Goal: Check status: Check status

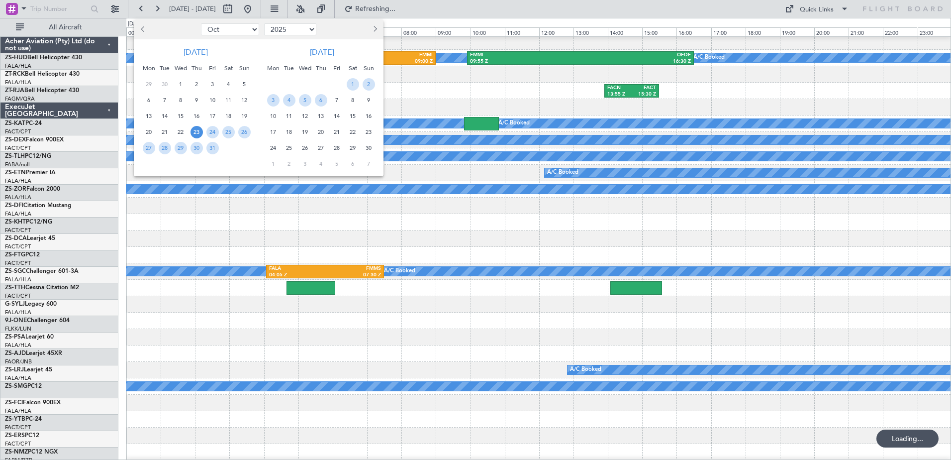
select select "10"
select select "2025"
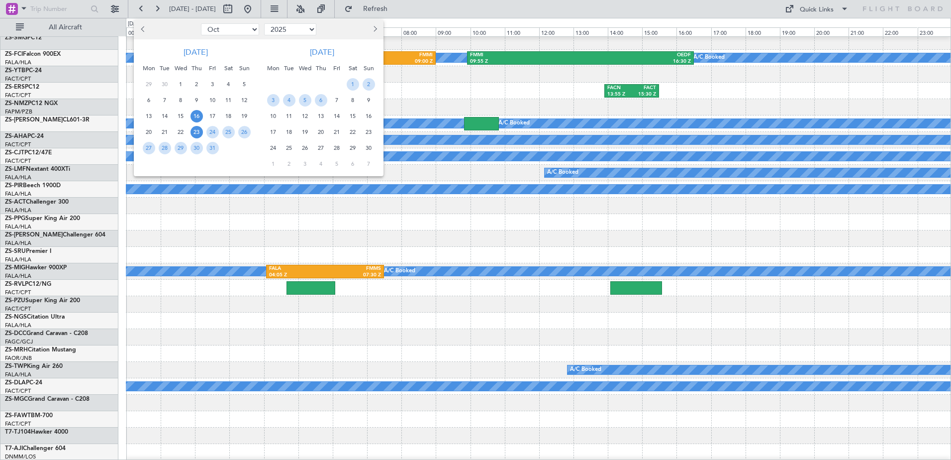
click at [196, 116] on span "16" at bounding box center [197, 116] width 12 height 12
click at [149, 133] on span "20" at bounding box center [149, 132] width 12 height 12
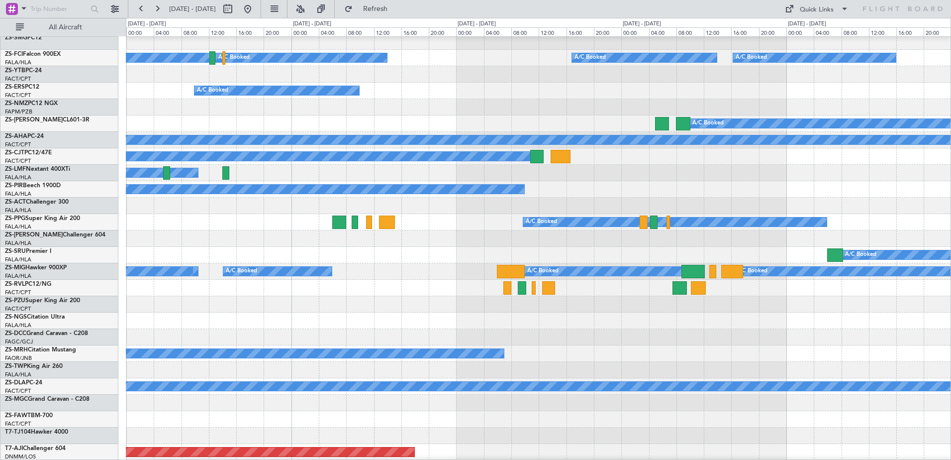
scroll to position [50, 0]
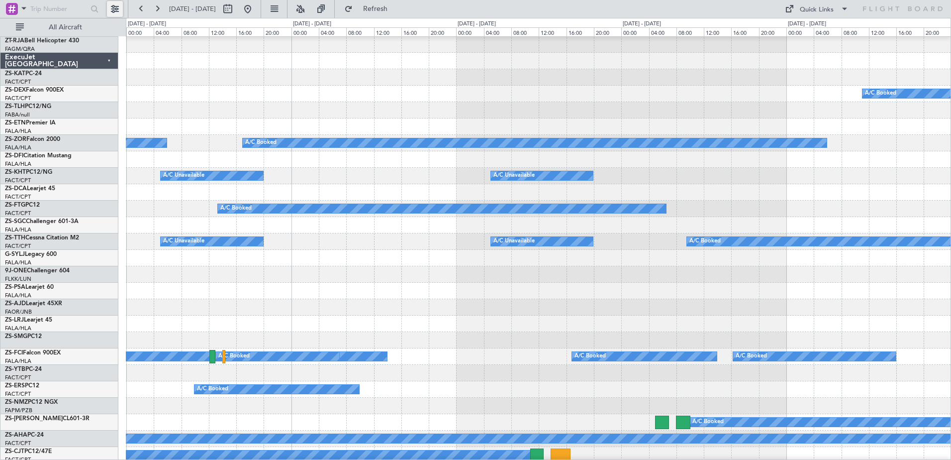
click at [111, 8] on button at bounding box center [115, 9] width 16 height 16
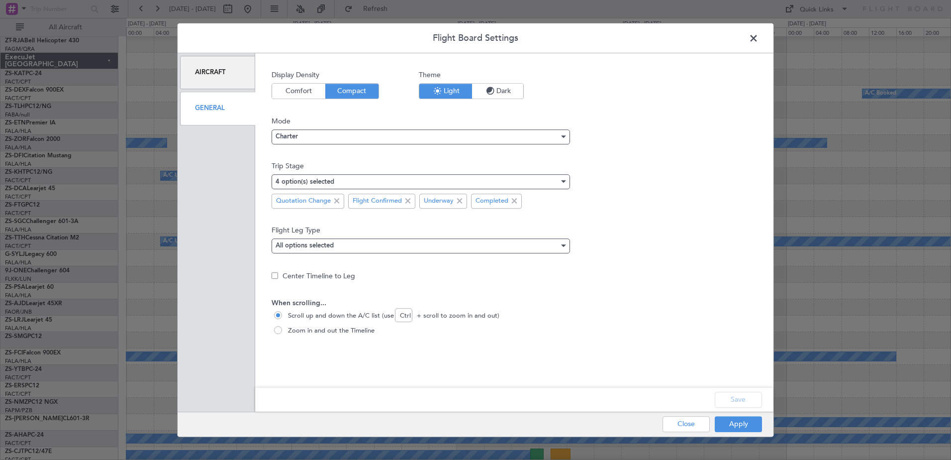
click at [204, 107] on div "General" at bounding box center [217, 108] width 75 height 33
click at [742, 424] on button "Apply" at bounding box center [738, 424] width 47 height 16
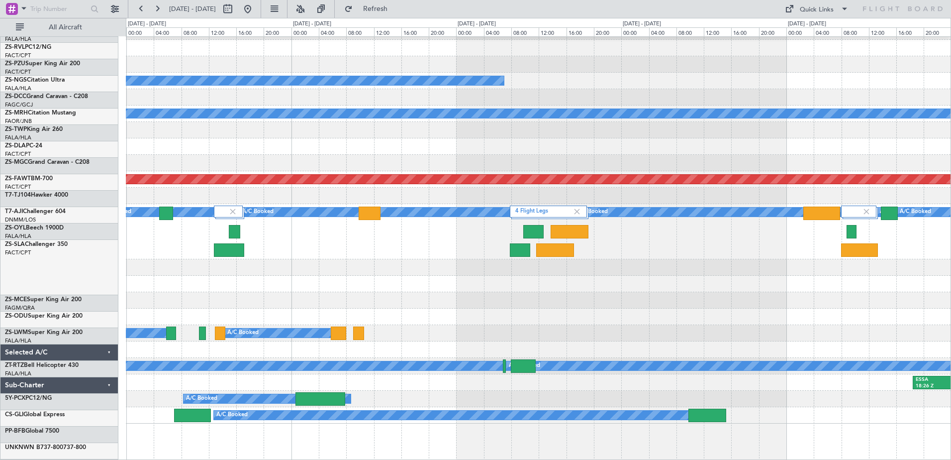
scroll to position [584, 0]
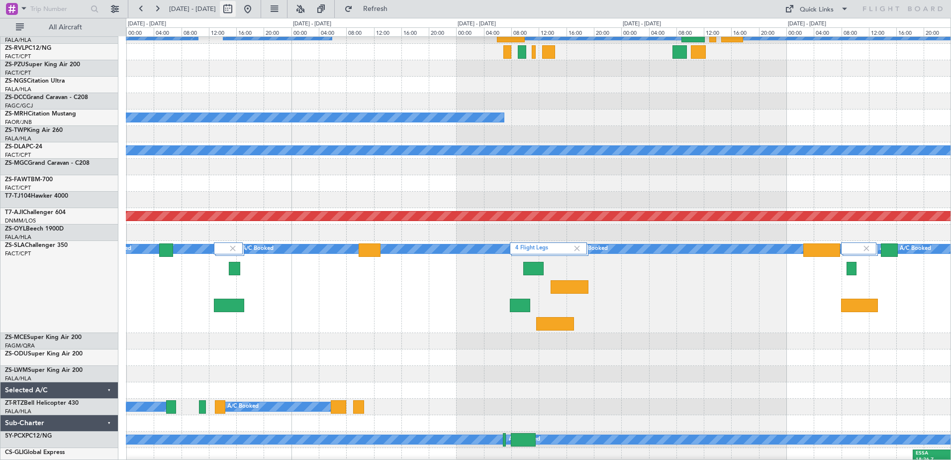
click at [236, 8] on button at bounding box center [228, 9] width 16 height 16
select select "10"
select select "2025"
